Goal: Information Seeking & Learning: Check status

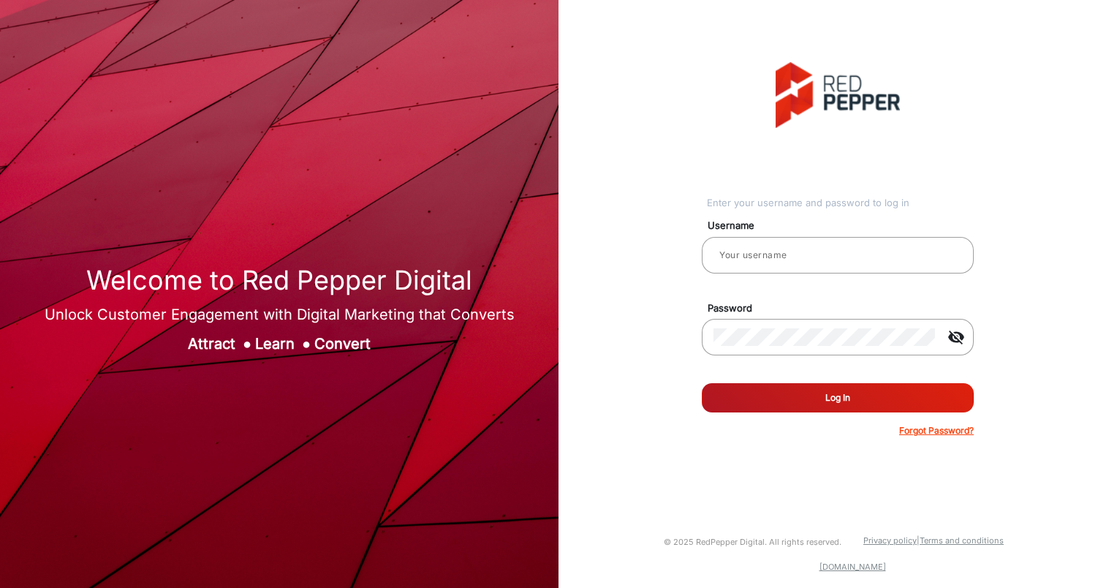
type input "aballard"
click at [798, 386] on button "Log In" at bounding box center [838, 397] width 272 height 29
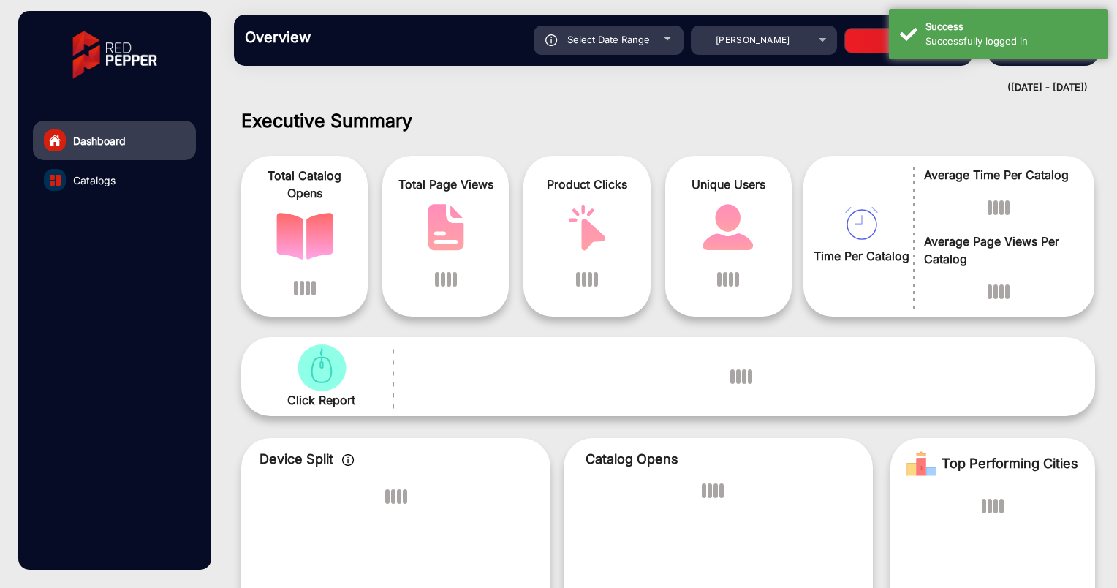
scroll to position [11, 0]
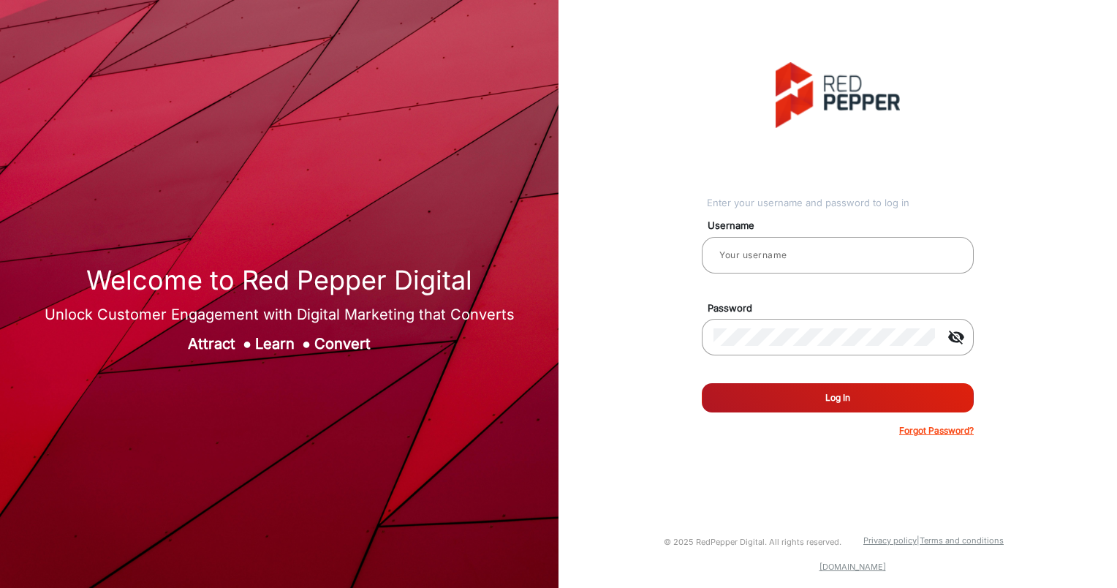
type input "aballard"
click at [822, 385] on button "Log In" at bounding box center [838, 397] width 272 height 29
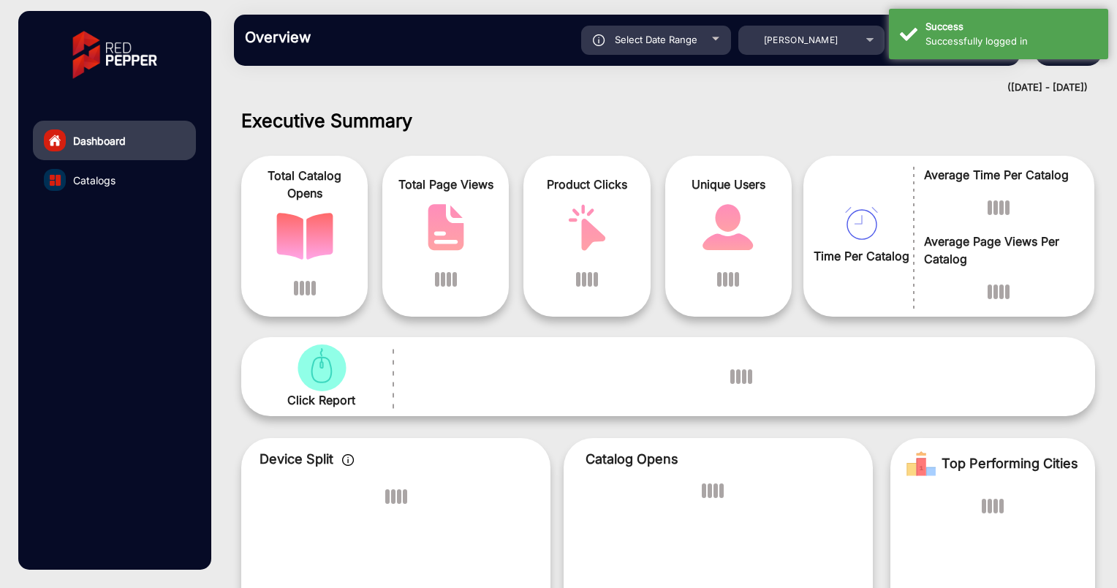
scroll to position [11, 0]
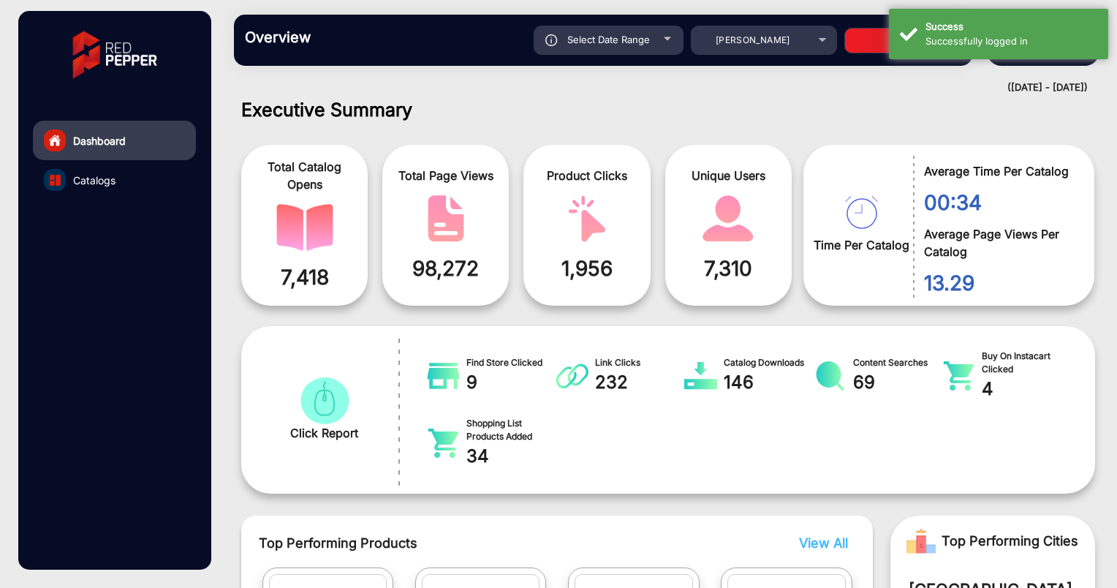
click at [590, 40] on span "Select Date Range" at bounding box center [608, 40] width 83 height 12
type input "[DATE]"
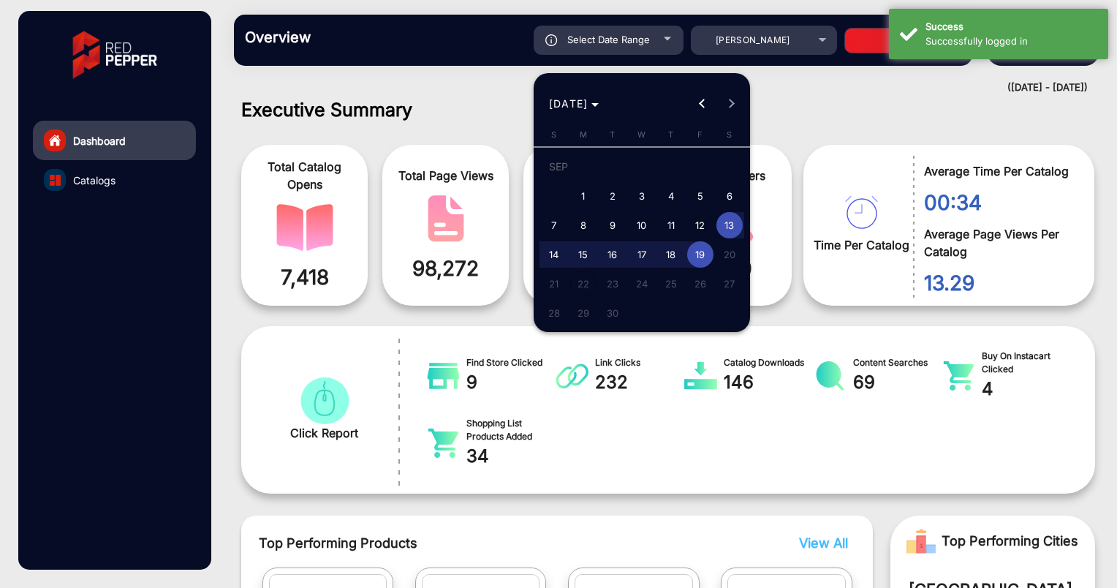
click at [717, 35] on div at bounding box center [558, 294] width 1117 height 588
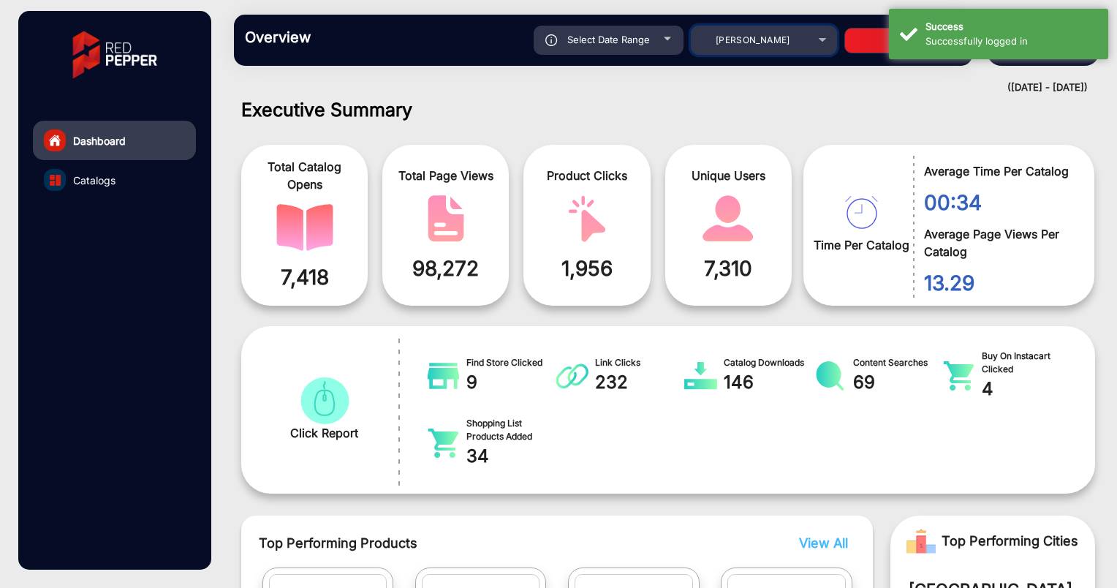
click at [717, 35] on div "[PERSON_NAME]" at bounding box center [753, 40] width 117 height 18
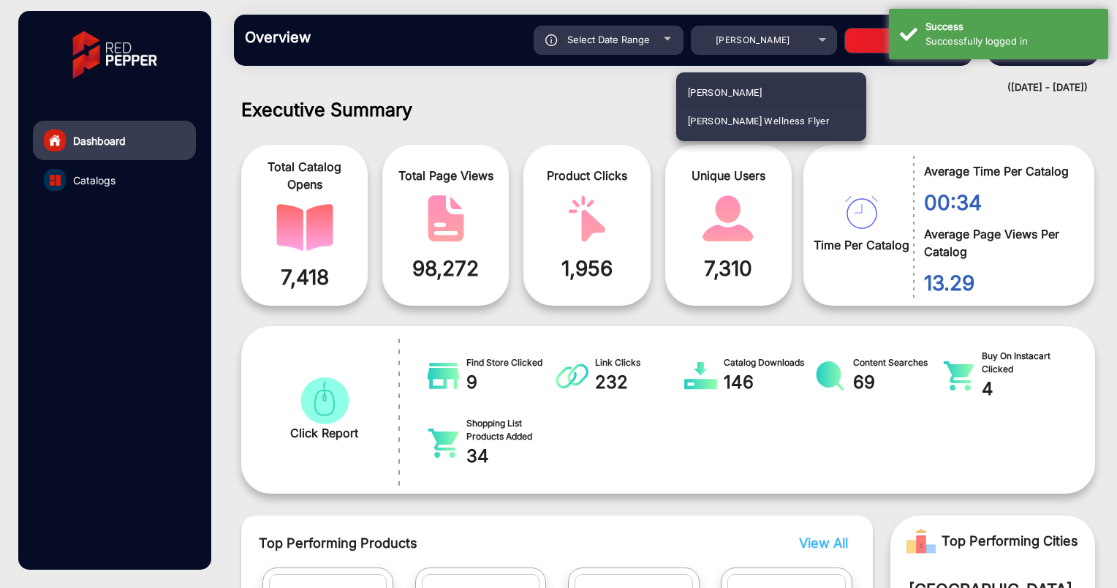
click at [717, 35] on div at bounding box center [558, 294] width 1117 height 588
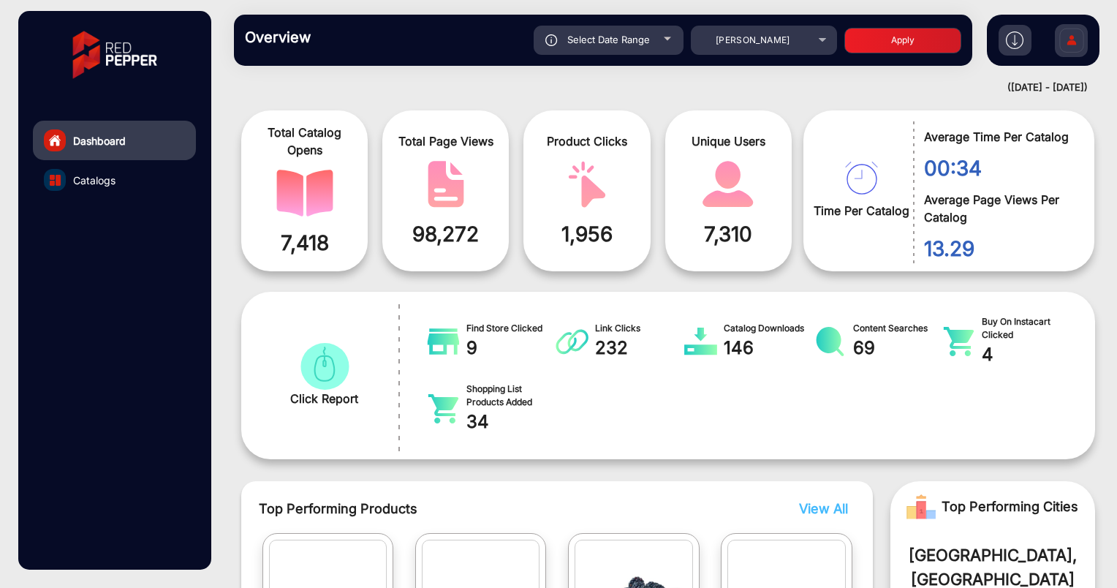
scroll to position [44, 0]
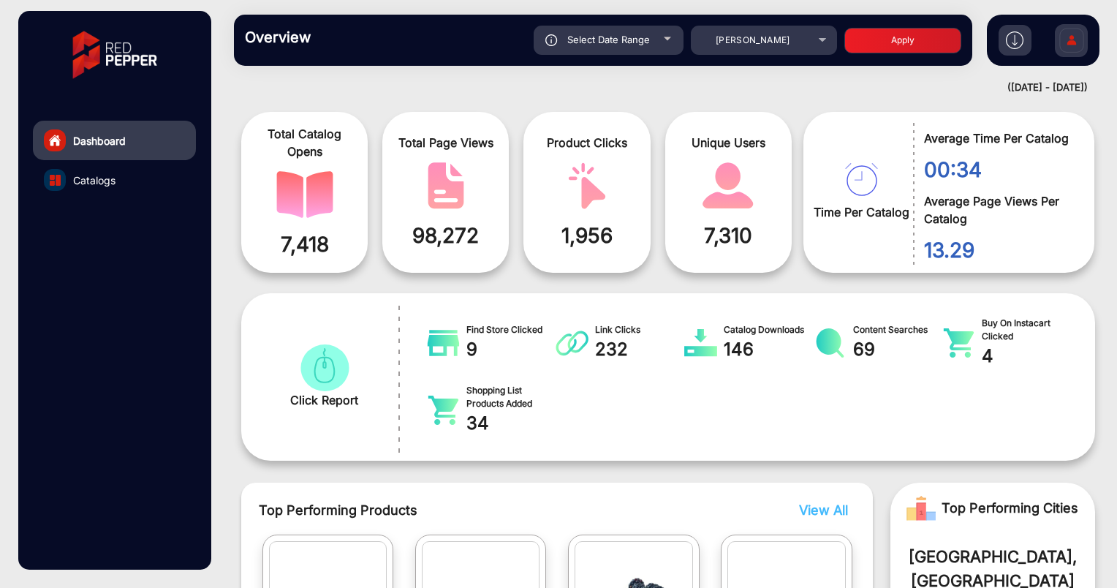
click at [620, 42] on span "Select Date Range" at bounding box center [608, 40] width 83 height 12
type input "[DATE]"
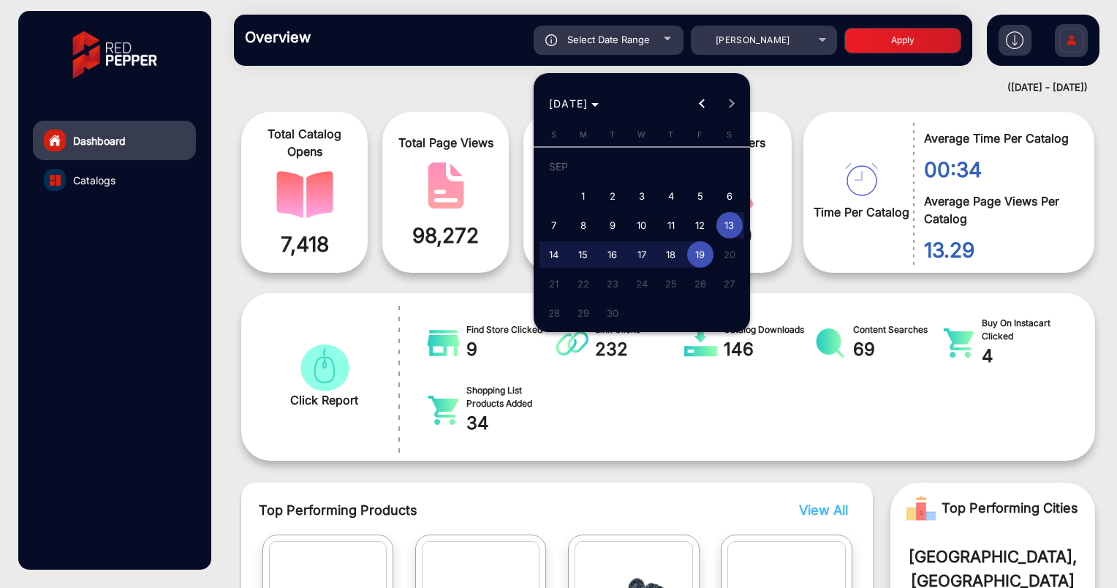
click at [678, 228] on span "11" at bounding box center [671, 225] width 26 height 26
type input "9/11/2025"
click at [646, 251] on span "17" at bounding box center [642, 254] width 26 height 26
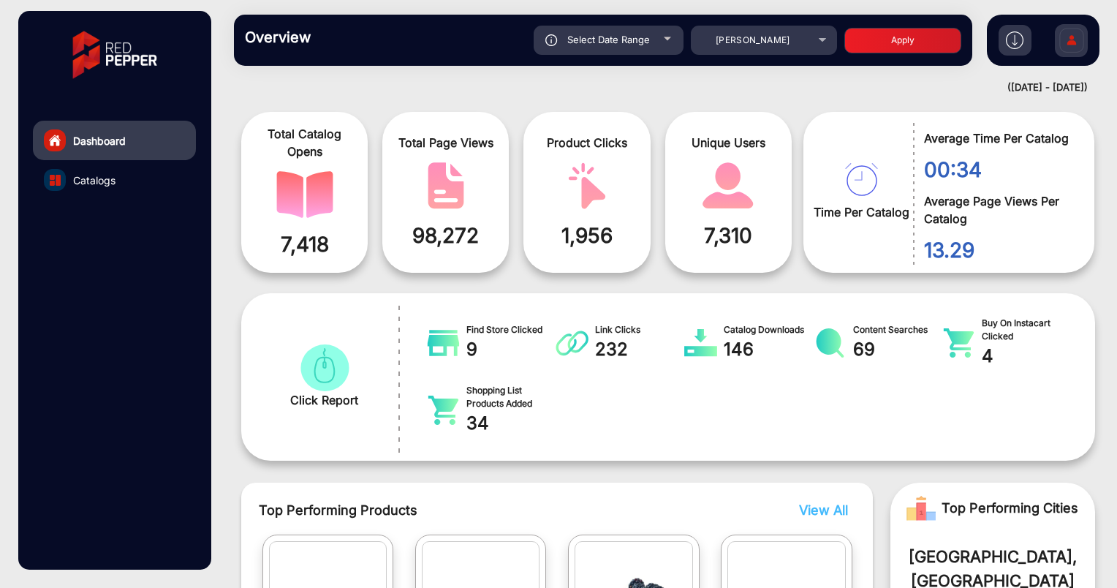
type input "9/17/2025"
click at [626, 43] on span "Select Date Range" at bounding box center [608, 40] width 83 height 12
type input "[DATE]"
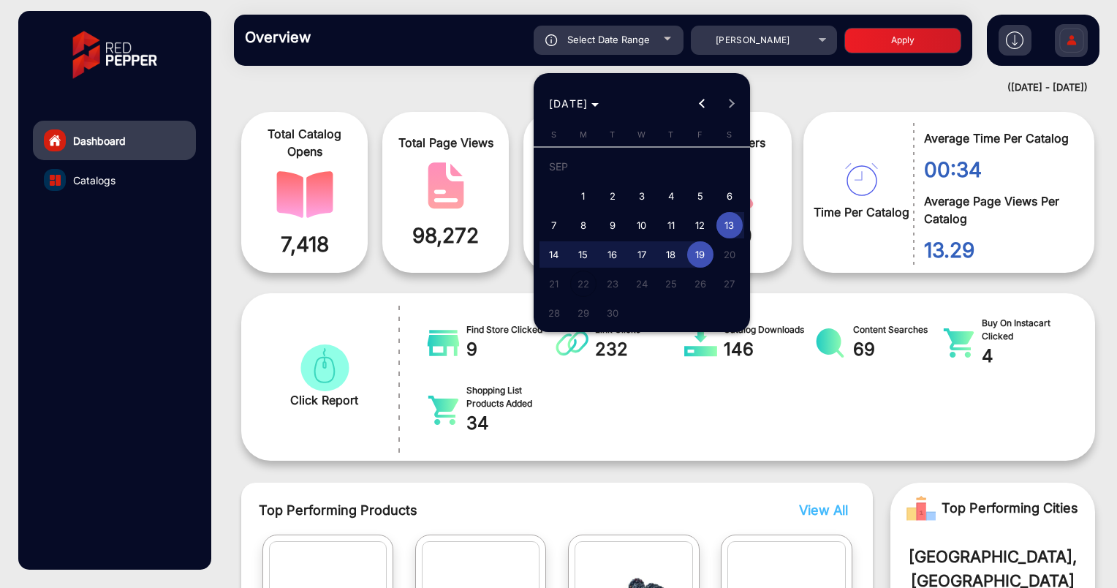
click at [666, 216] on span "11" at bounding box center [671, 225] width 26 height 26
type input "9/11/2025"
click at [635, 249] on span "17" at bounding box center [642, 254] width 26 height 26
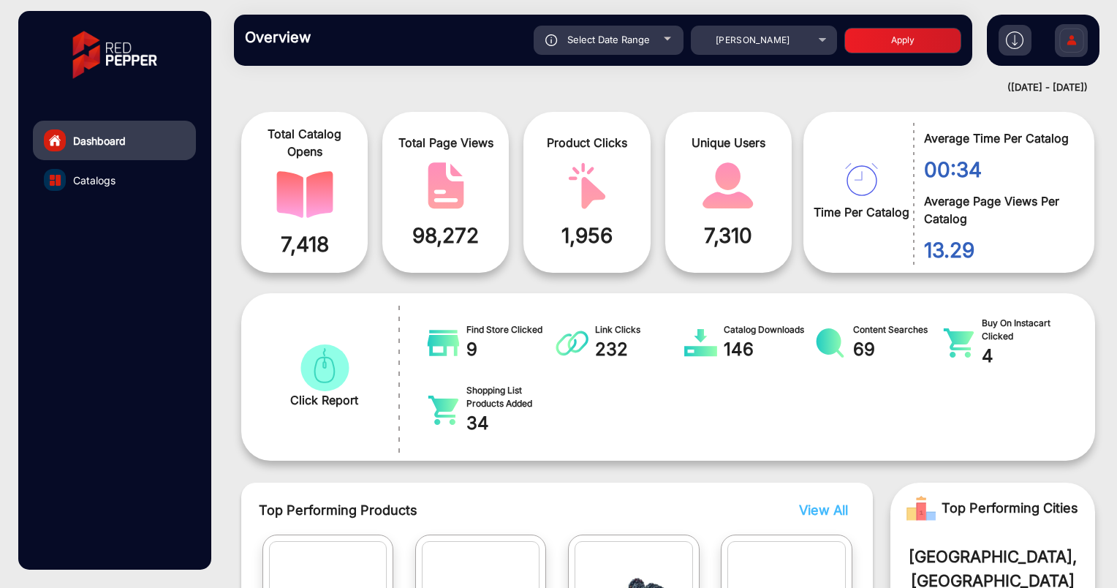
type input "9/17/2025"
click at [864, 41] on button "Apply" at bounding box center [902, 41] width 117 height 26
type input "9/11/2025"
type input "9/17/2025"
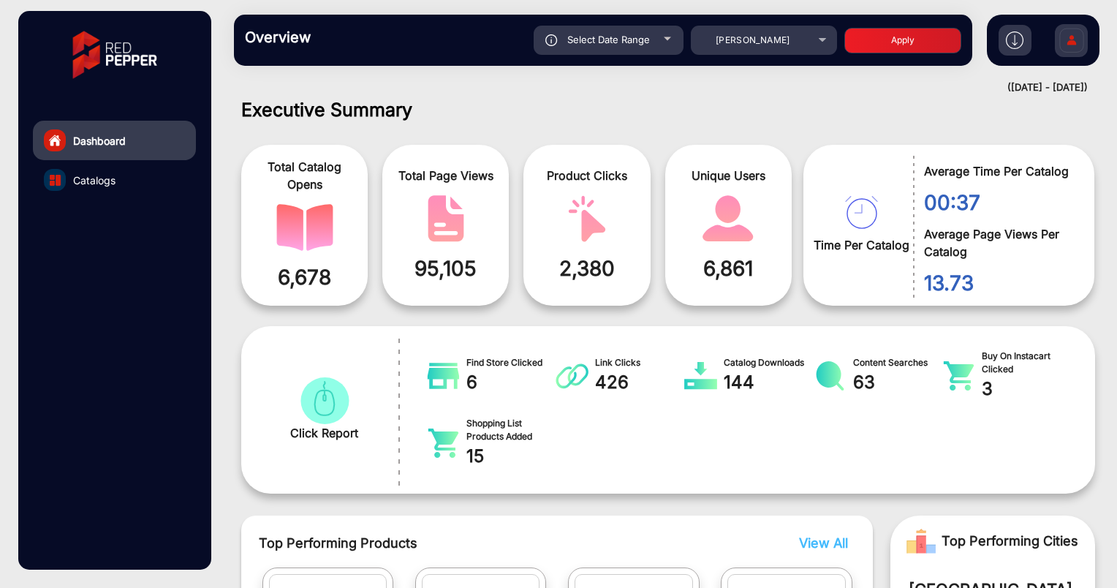
click at [664, 38] on div at bounding box center [667, 39] width 7 height 4
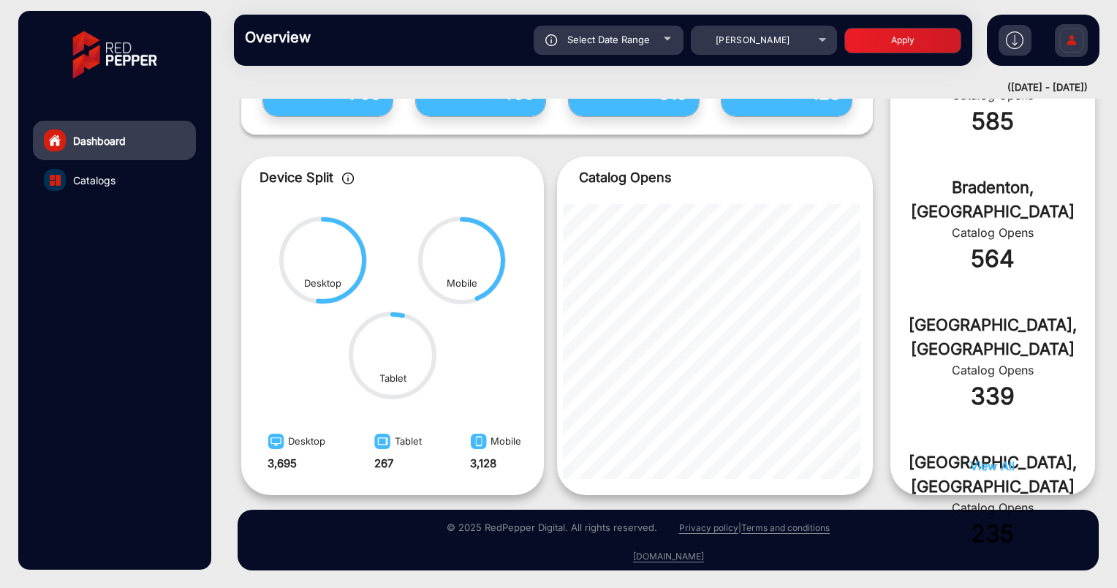
scroll to position [688, 0]
click at [100, 190] on link "Catalogs" at bounding box center [114, 179] width 163 height 39
click at [99, 181] on span "Catalogs" at bounding box center [94, 180] width 42 height 15
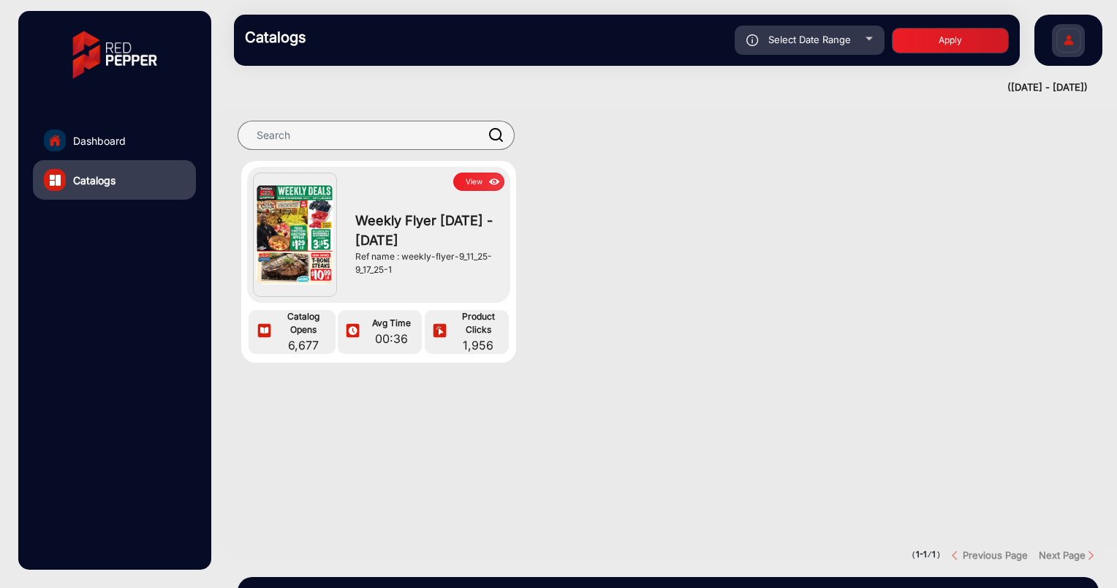
click at [346, 228] on div "View Weekly Flyer 9/11/25 - 9/17/25 Ref name : weekly-flyer-9_11_25-9_17_25-1" at bounding box center [420, 235] width 167 height 124
click at [483, 176] on button "View" at bounding box center [478, 182] width 51 height 18
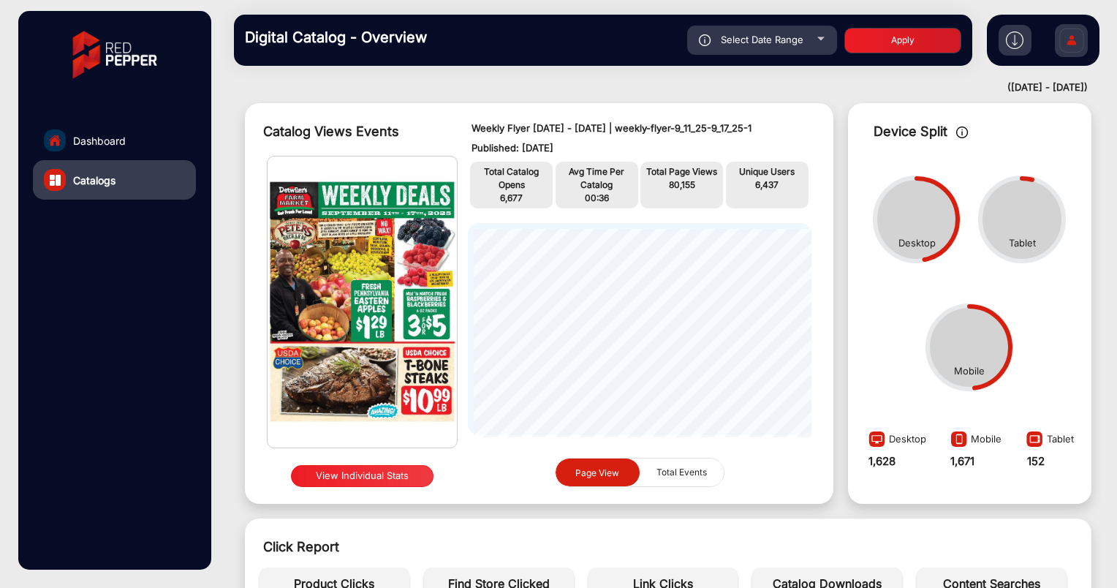
scroll to position [58, 0]
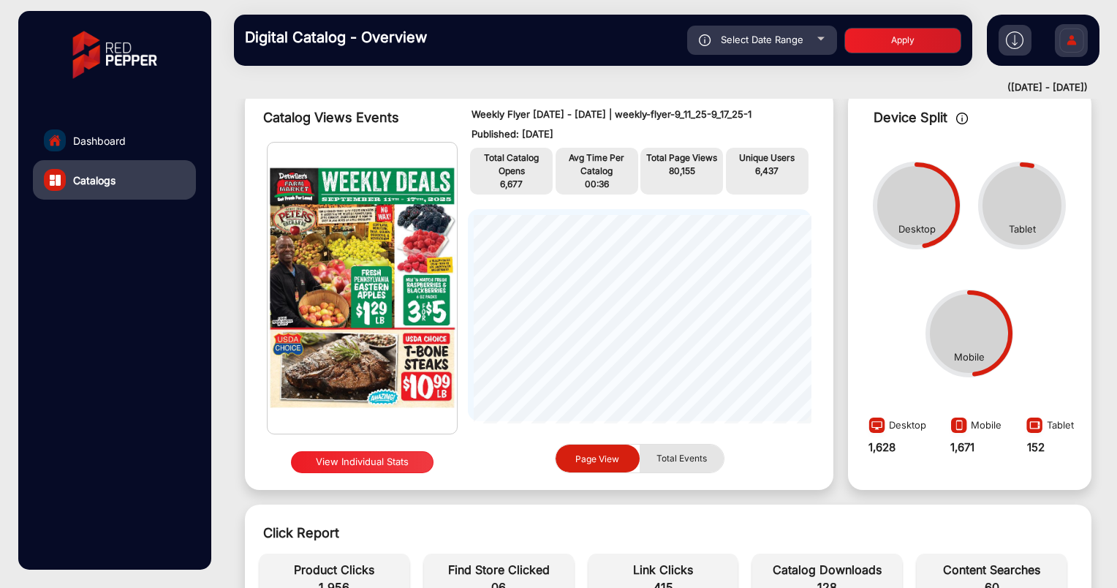
click at [651, 455] on span "Total Events" at bounding box center [682, 458] width 68 height 28
click at [603, 458] on span "Page View" at bounding box center [597, 458] width 44 height 11
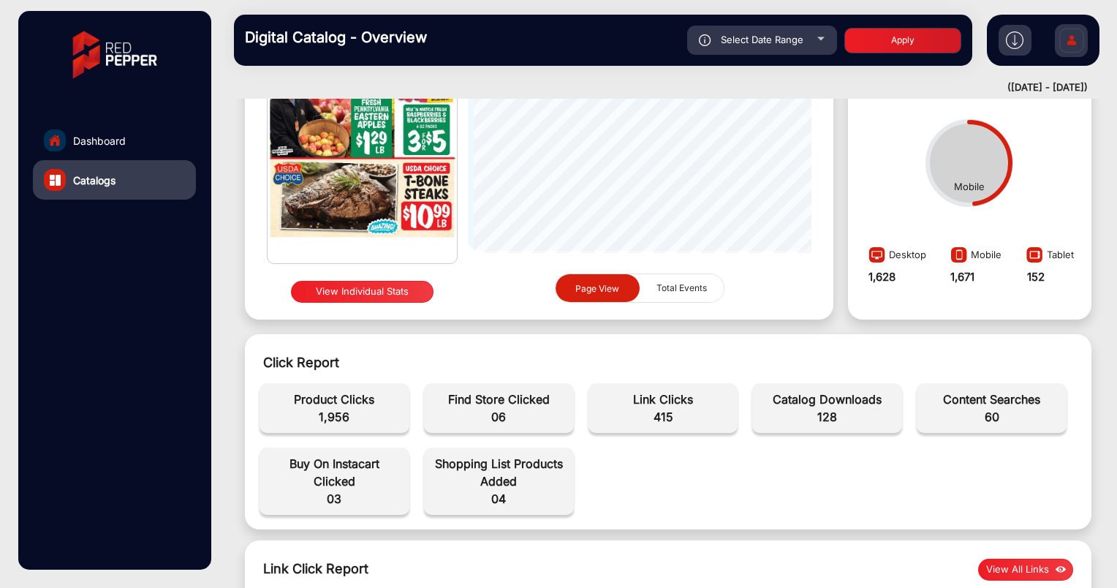
scroll to position [222, 0]
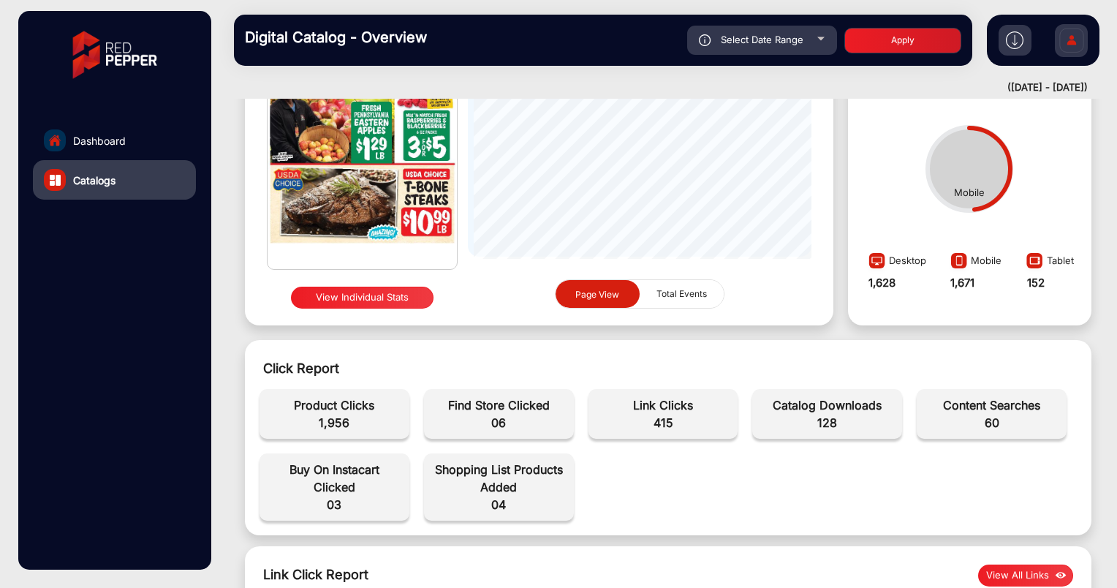
click at [385, 300] on button "View Individual Stats" at bounding box center [362, 298] width 143 height 22
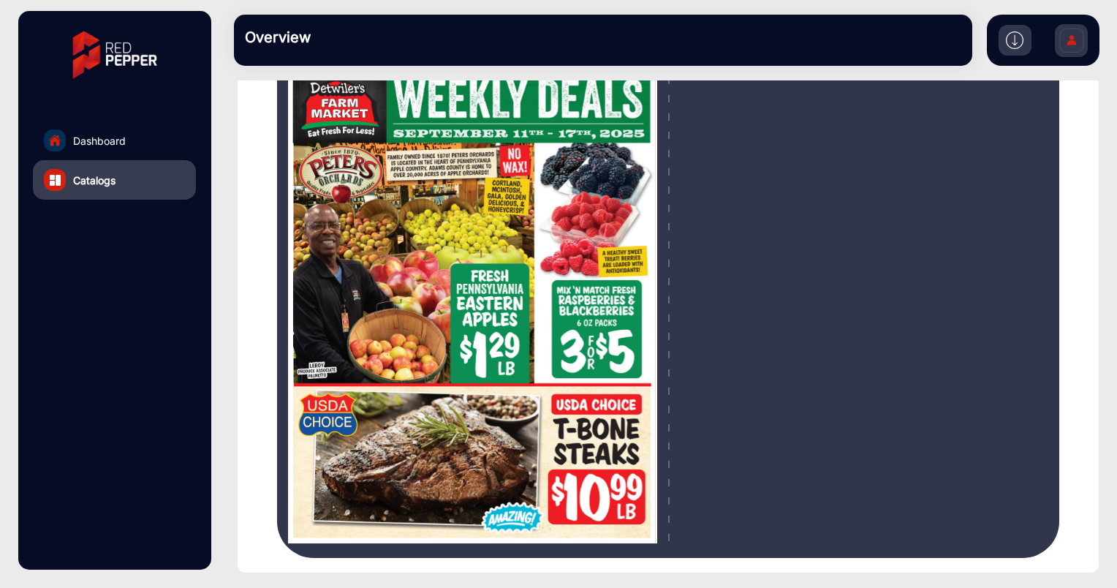
scroll to position [126, 0]
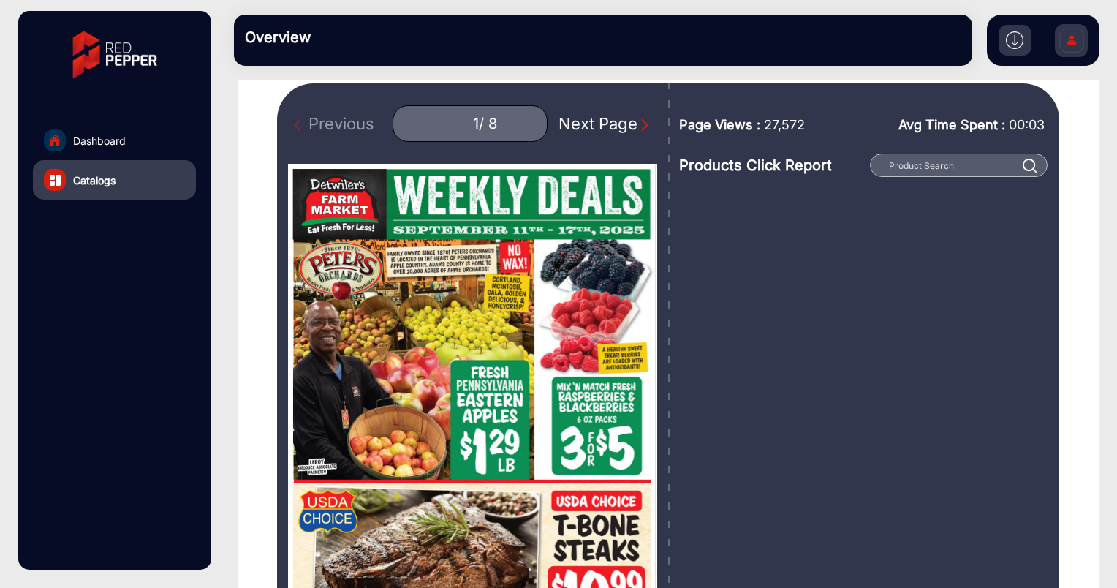
click at [624, 120] on div "Next Page" at bounding box center [606, 124] width 94 height 24
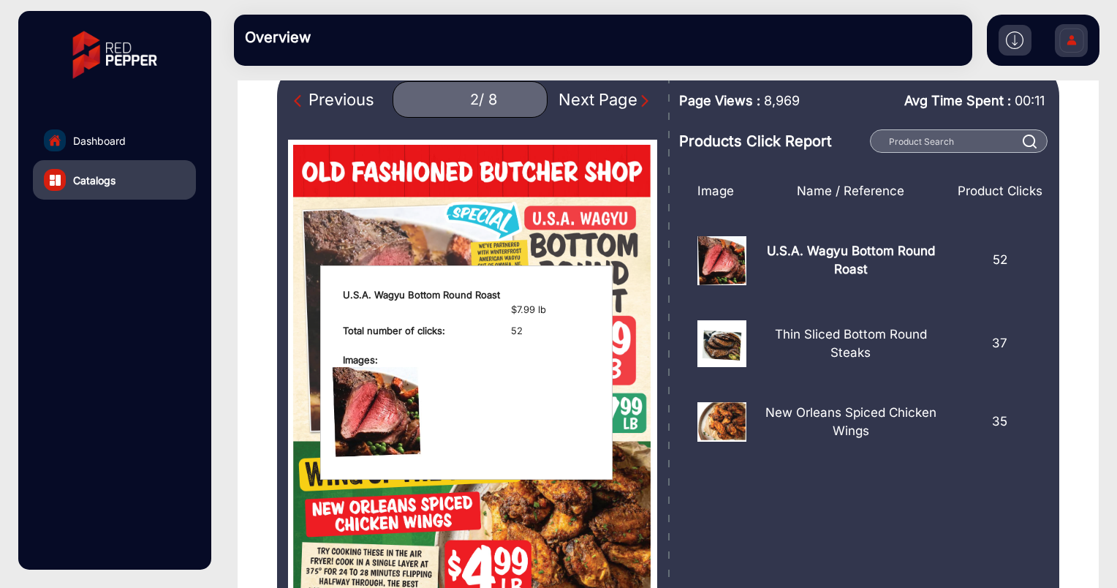
scroll to position [147, 0]
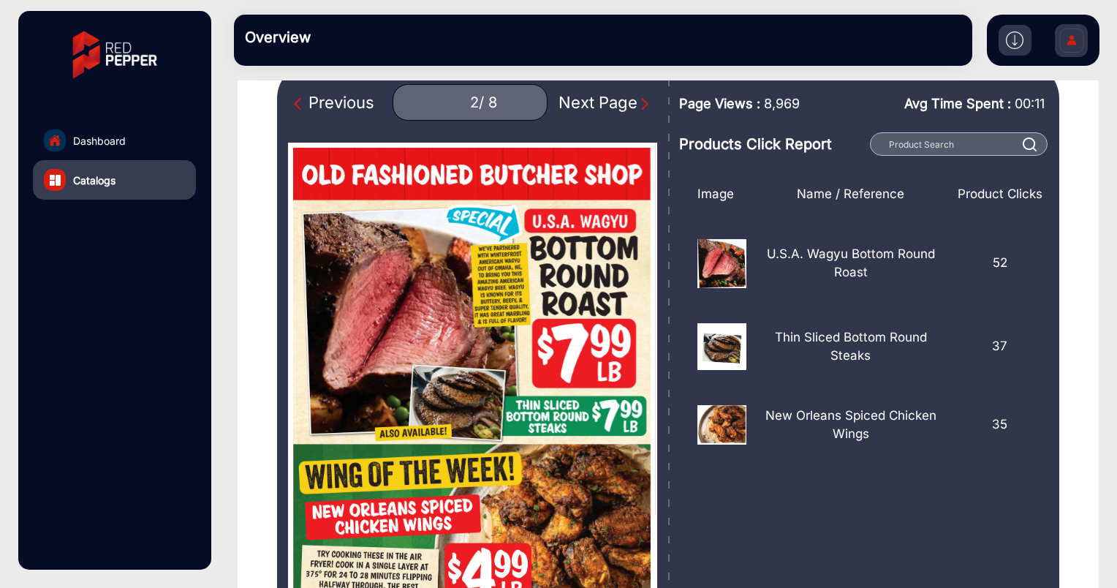
click at [638, 99] on img "Next Page" at bounding box center [645, 104] width 15 height 15
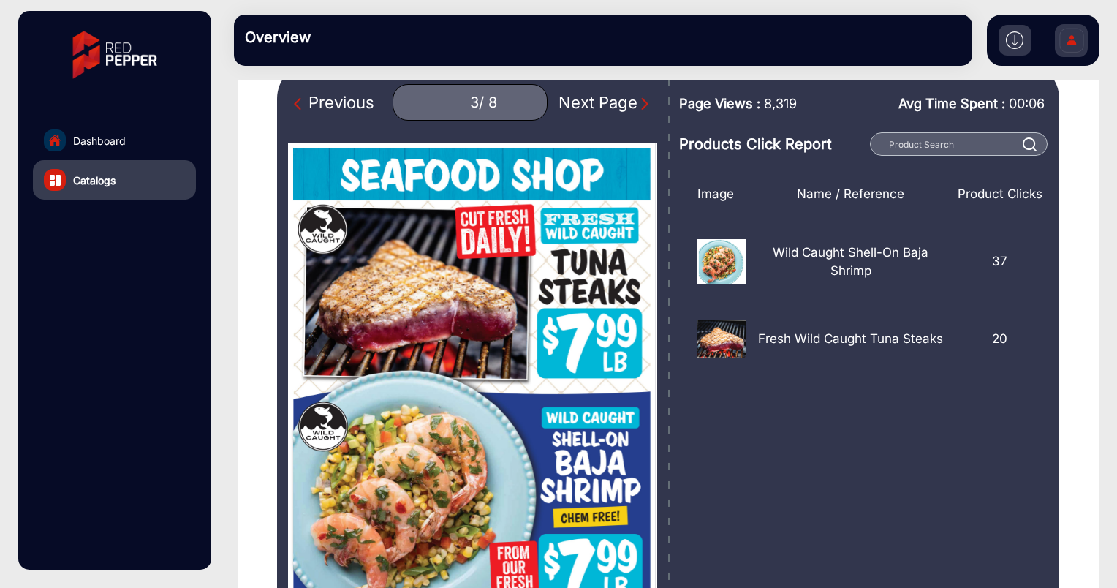
click at [638, 102] on img "Next Page" at bounding box center [645, 104] width 15 height 15
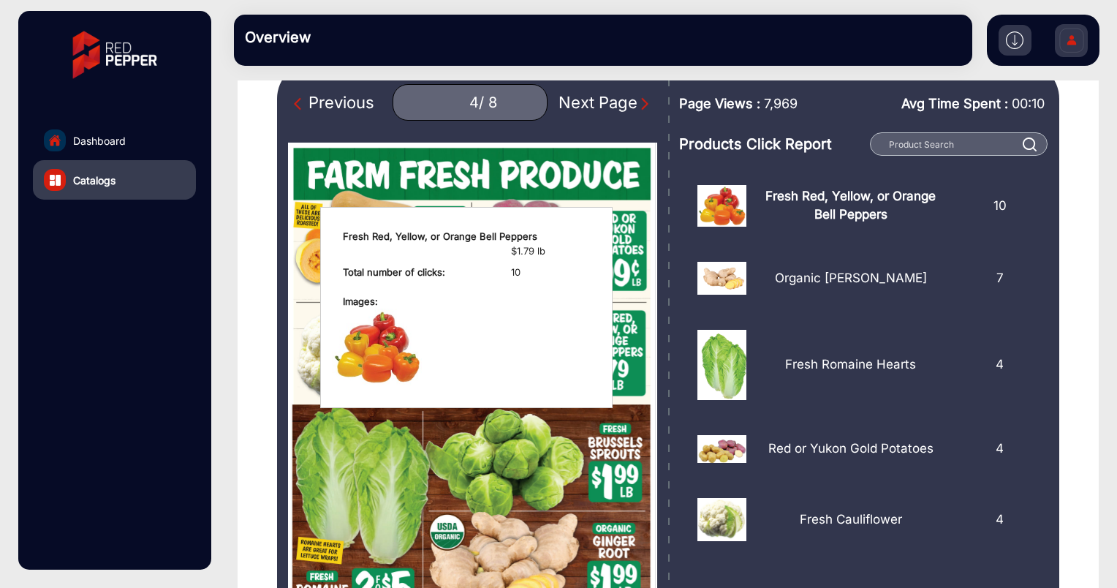
scroll to position [173, 0]
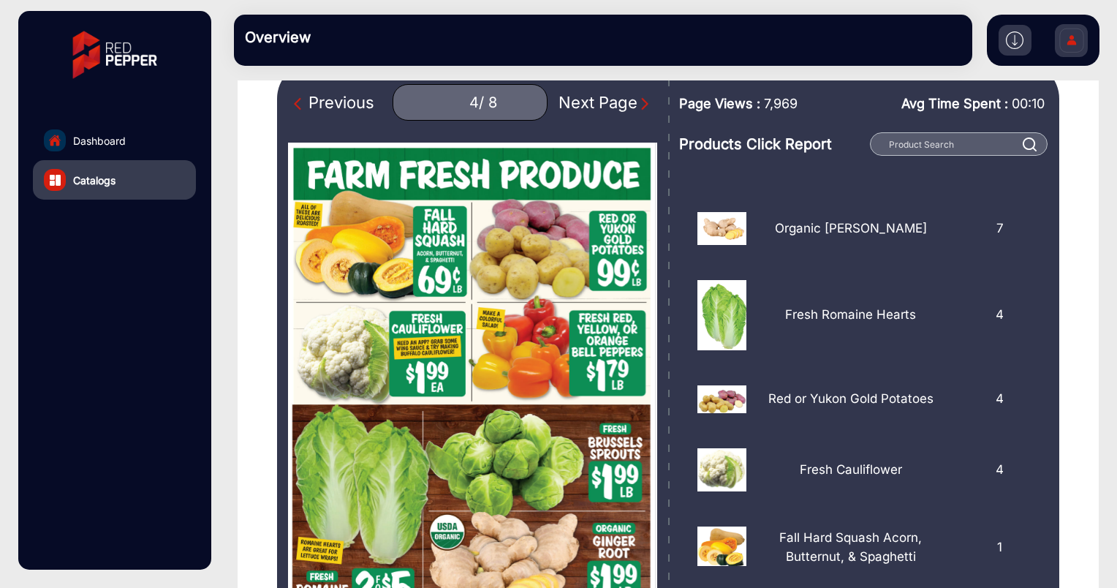
click at [638, 105] on img "Next Page" at bounding box center [645, 104] width 15 height 15
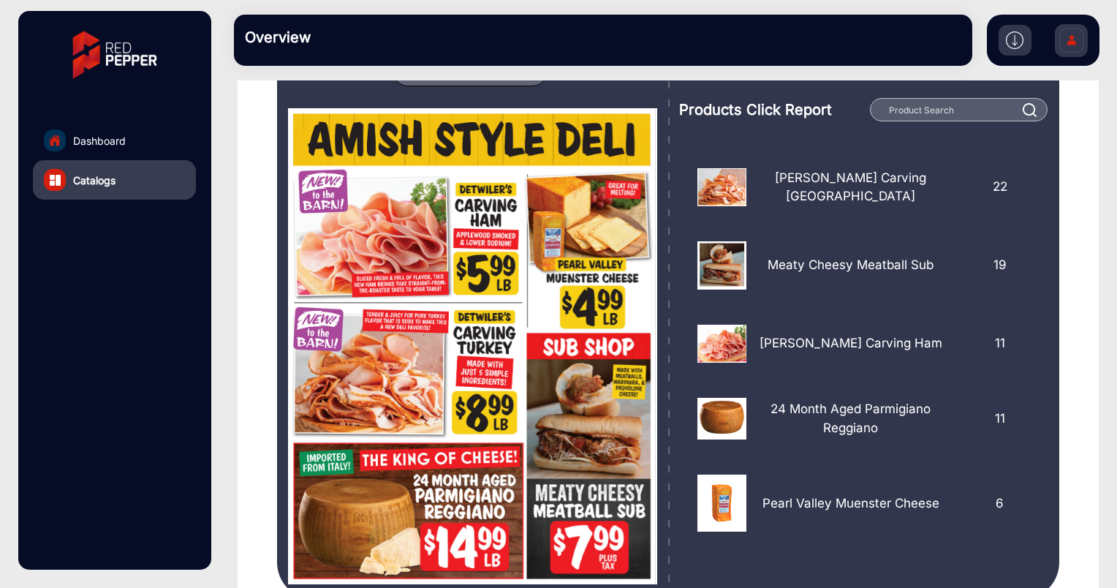
scroll to position [136, 0]
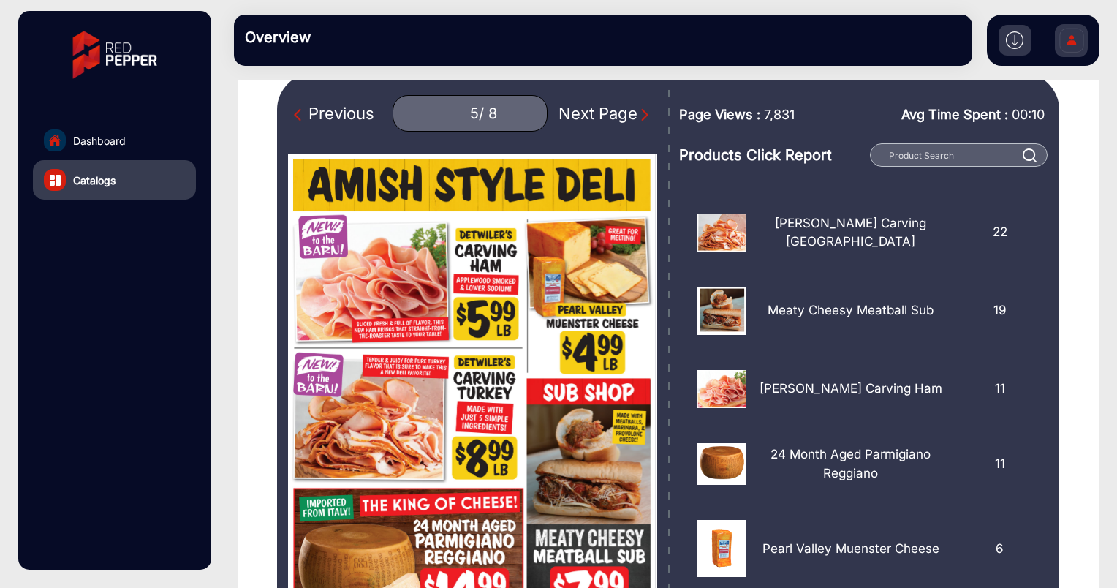
click at [638, 114] on img "Next Page" at bounding box center [645, 114] width 15 height 15
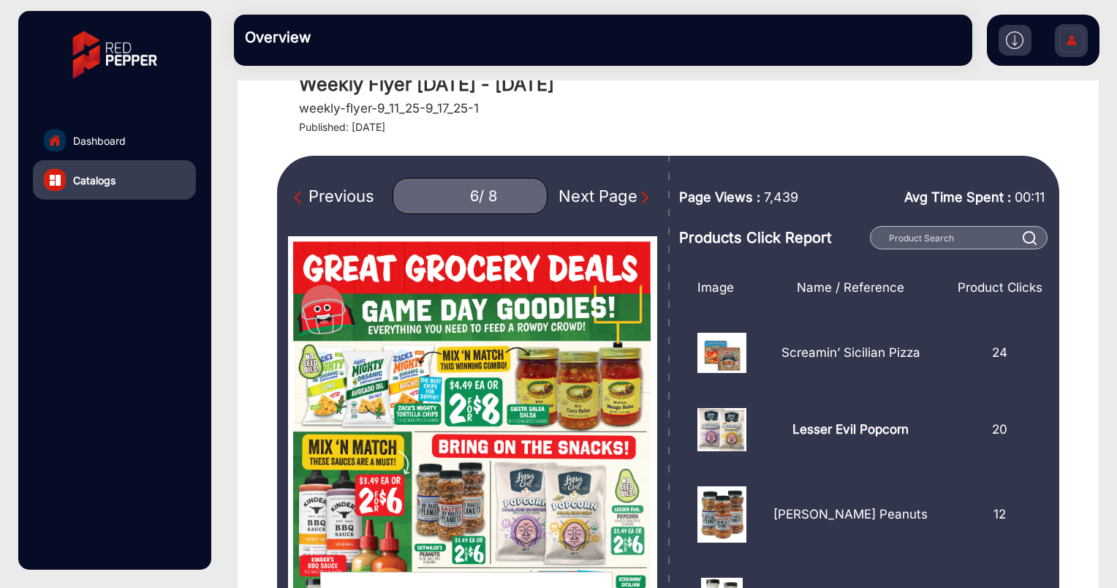
scroll to position [45, 0]
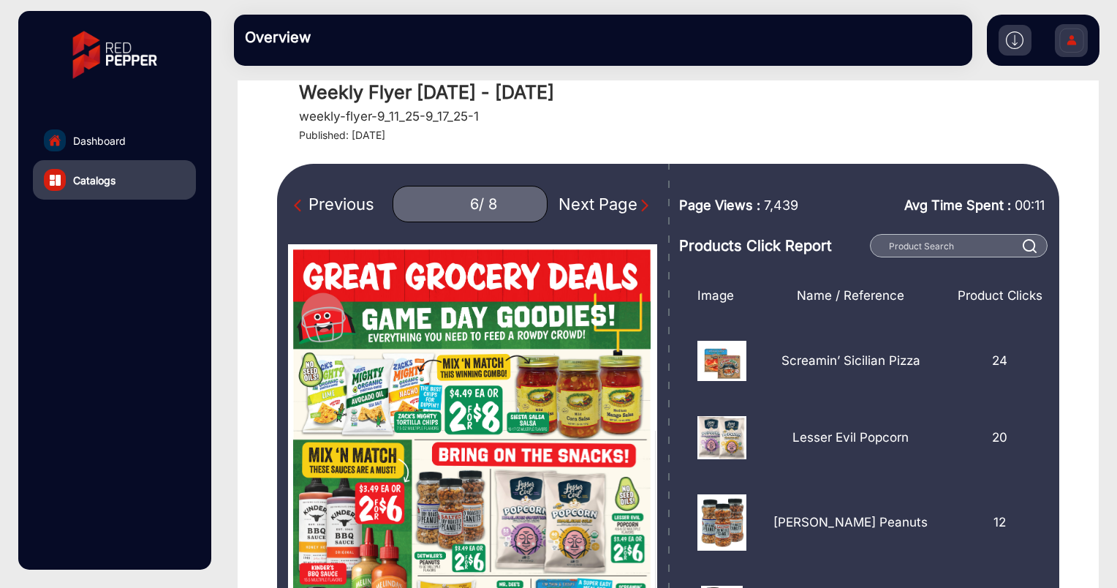
click at [633, 195] on div "Next Page" at bounding box center [606, 204] width 94 height 24
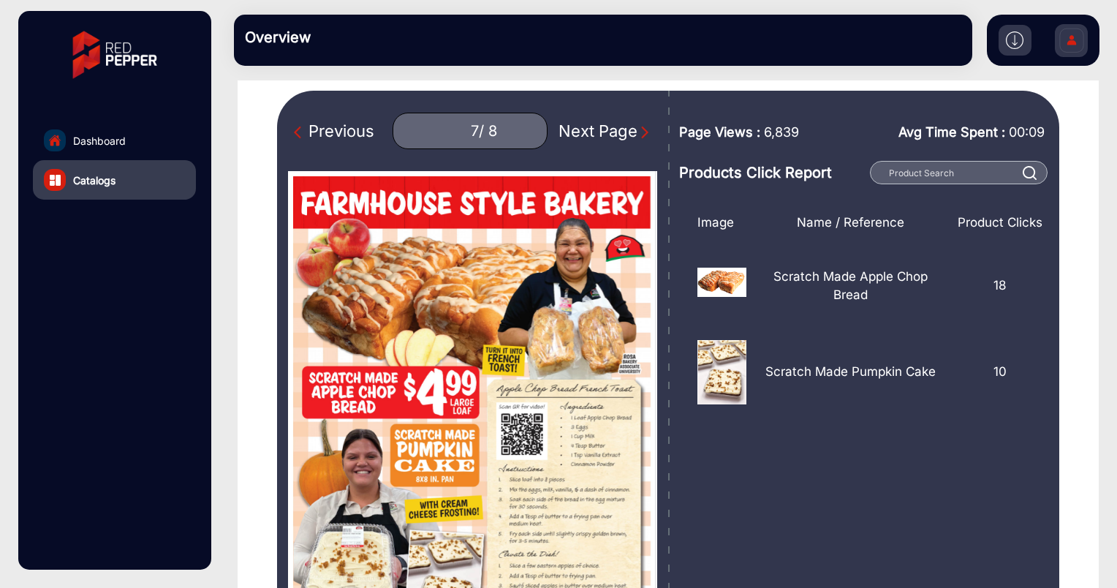
scroll to position [116, 0]
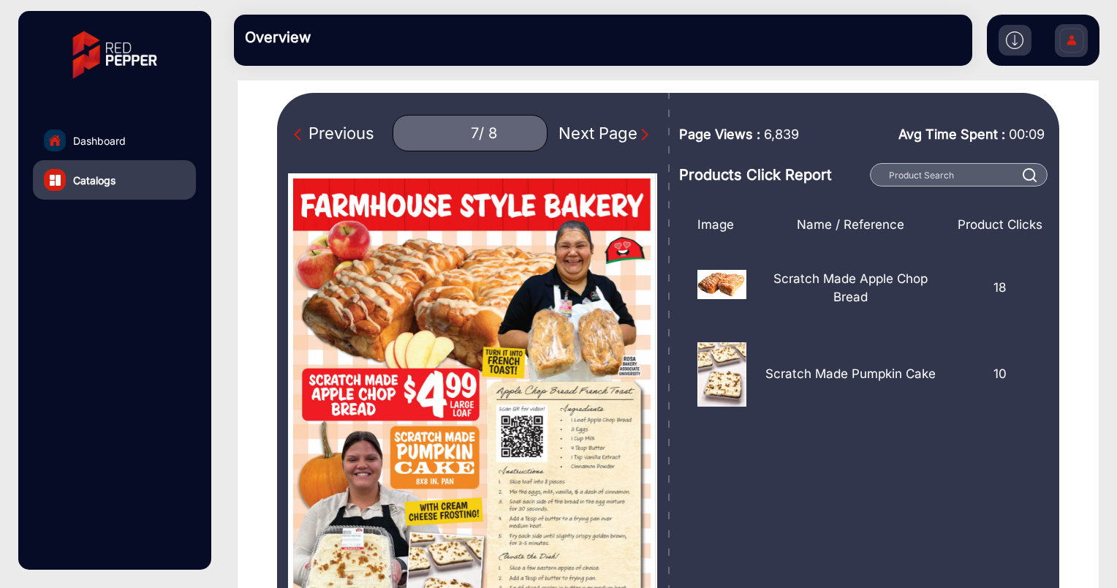
click at [638, 134] on img "Next Page" at bounding box center [645, 134] width 15 height 15
type input "8"
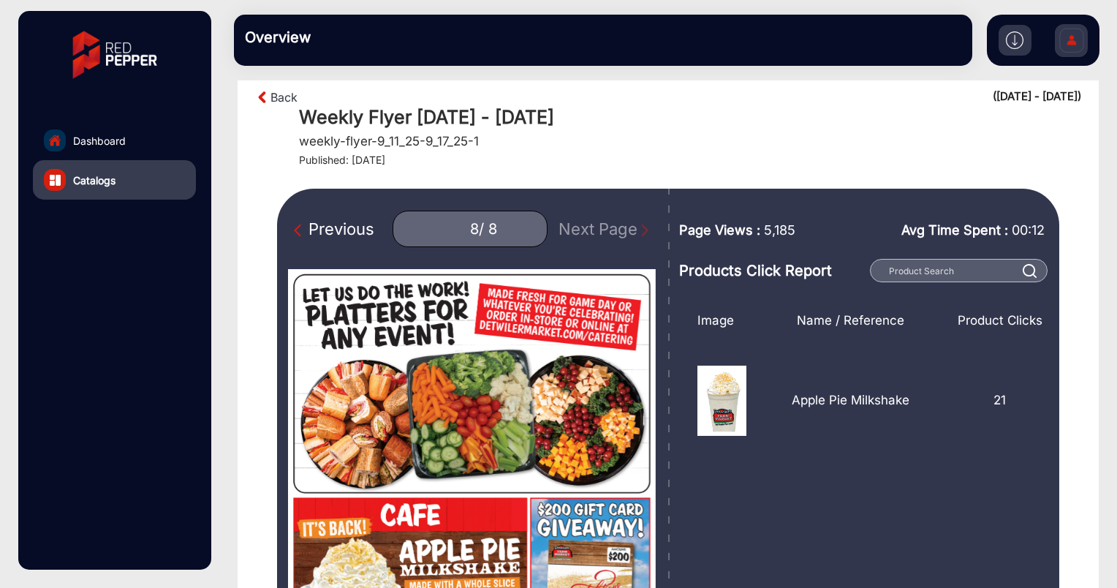
scroll to position [20, 0]
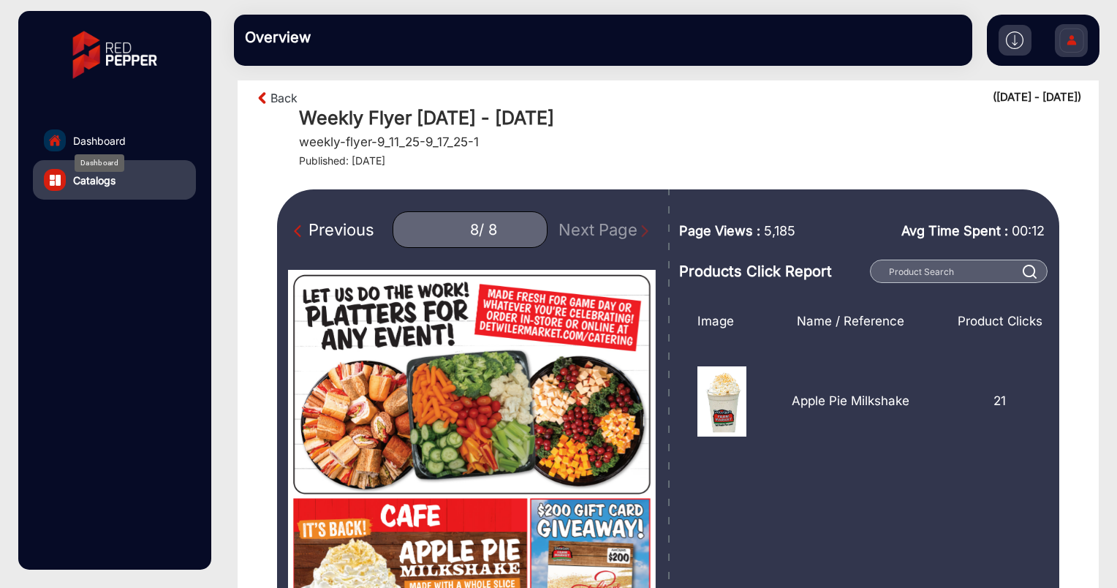
click at [83, 143] on span "Dashboard" at bounding box center [99, 140] width 53 height 15
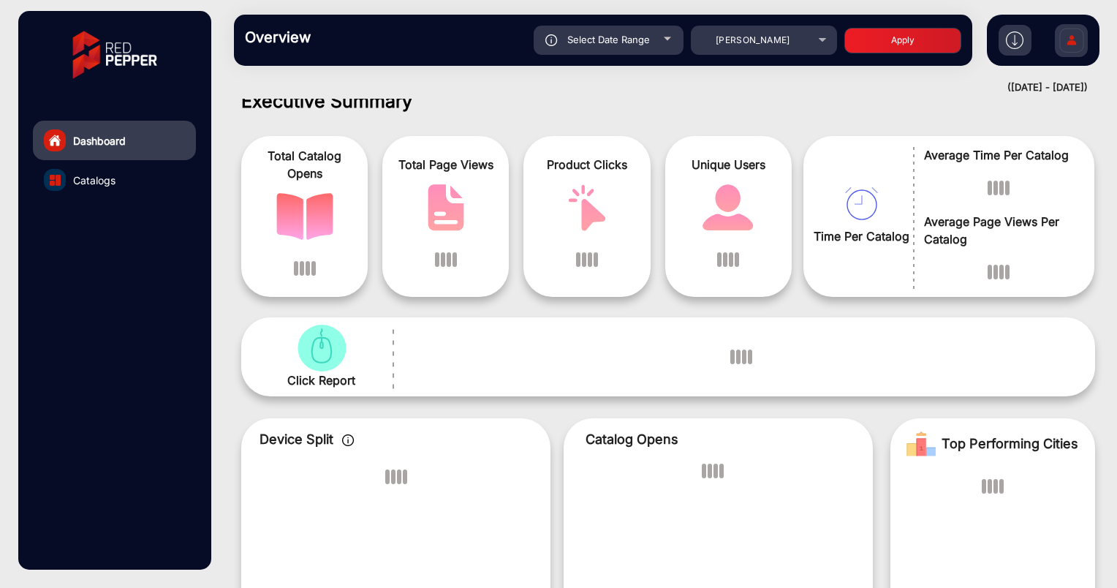
scroll to position [11, 0]
